Goal: Transaction & Acquisition: Purchase product/service

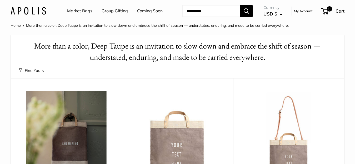
click at [207, 17] on input "Search..." at bounding box center [210, 11] width 57 height 12
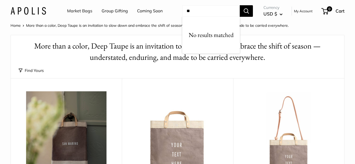
type input "*"
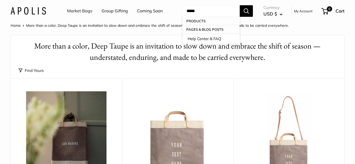
type input "*****"
click at [240, 5] on button "Search" at bounding box center [246, 11] width 13 height 12
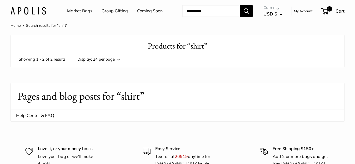
click at [111, 10] on link "Group Gifting" at bounding box center [115, 11] width 26 height 8
click at [28, 15] on img at bounding box center [29, 11] width 36 height 8
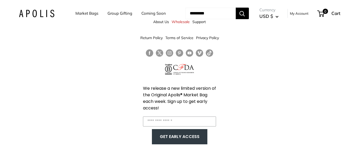
click at [146, 11] on link "Coming Soon" at bounding box center [154, 13] width 24 height 7
